Goal: Navigation & Orientation: Find specific page/section

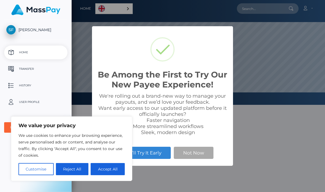
scroll to position [105, 325]
click at [106, 173] on button "Accept All" at bounding box center [108, 169] width 34 height 12
checkbox input "true"
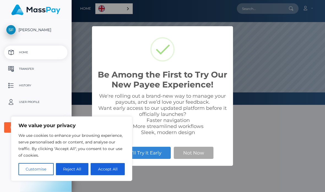
checkbox input "true"
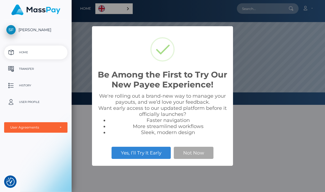
click at [198, 153] on button "Not Now" at bounding box center [194, 153] width 40 height 12
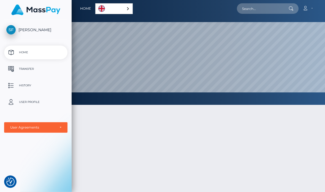
click at [96, 9] on link "English" at bounding box center [114, 9] width 37 height 10
click at [135, 7] on div "Account Edit Profile Logout" at bounding box center [226, 9] width 182 height 12
click at [80, 14] on div "Home English Español 中文 (简体) Português ([GEOGRAPHIC_DATA])" at bounding box center [107, 9] width 55 height 12
click at [0, 0] on button "button" at bounding box center [0, 0] width 0 height 0
click at [111, 129] on div at bounding box center [198, 175] width 253 height 158
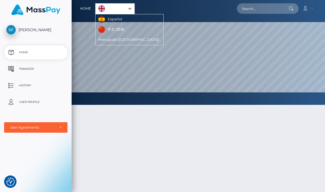
click at [39, 69] on p "Transfer" at bounding box center [35, 69] width 59 height 8
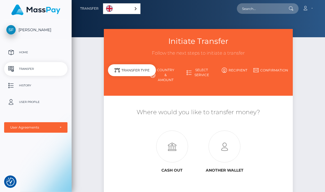
click at [0, 0] on button "button" at bounding box center [0, 0] width 0 height 0
click at [44, 34] on link "[PERSON_NAME]" at bounding box center [36, 29] width 72 height 9
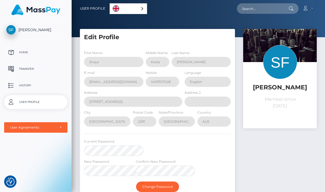
click at [0, 0] on button "button" at bounding box center [0, 0] width 0 height 0
click at [38, 54] on p "Home" at bounding box center [35, 52] width 59 height 8
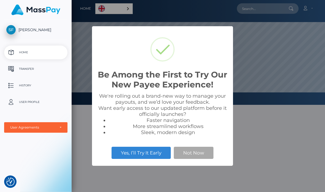
scroll to position [105, 325]
click at [200, 144] on div "Be Among the First to Try Our New Payee Experience! × We're rolling out a brand…" at bounding box center [162, 96] width 141 height 140
click at [195, 153] on button "Not Now" at bounding box center [194, 153] width 40 height 12
